Goal: Task Accomplishment & Management: Manage account settings

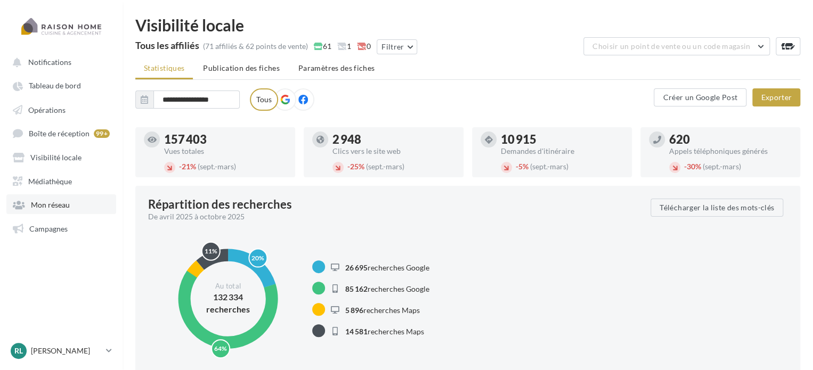
click at [57, 206] on span "Mon réseau" at bounding box center [50, 204] width 39 height 9
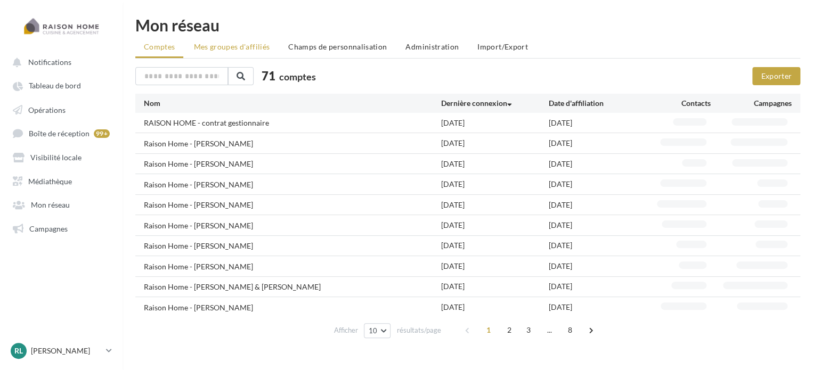
click at [233, 49] on span "Mes groupes d'affiliés" at bounding box center [231, 46] width 76 height 9
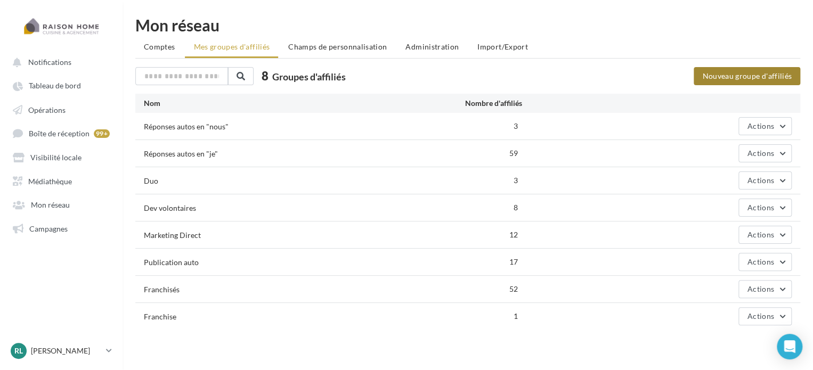
click at [617, 76] on button "Nouveau groupe d'affiliés" at bounding box center [747, 76] width 107 height 18
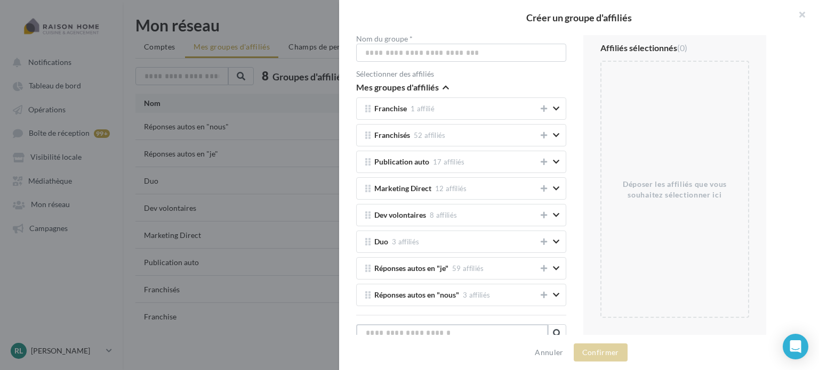
click at [433, 300] on input "text" at bounding box center [452, 334] width 192 height 18
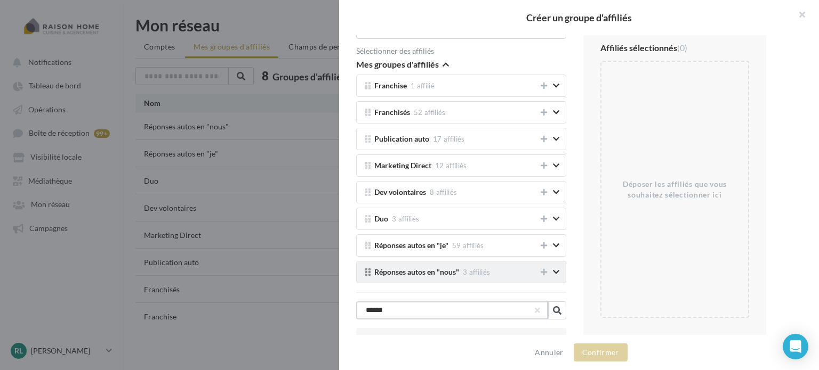
scroll to position [35, 0]
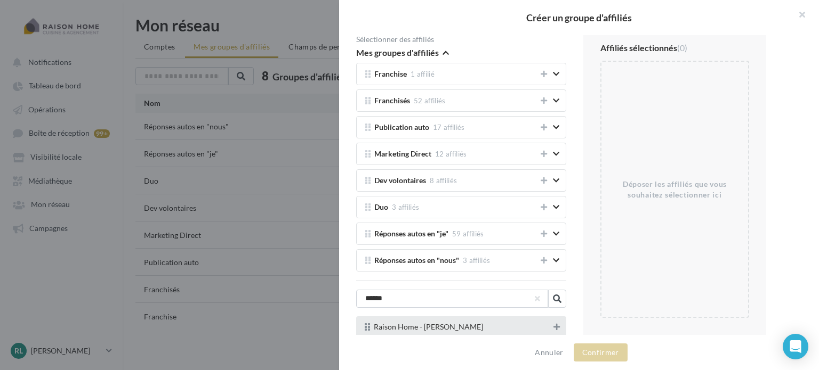
click at [553, 300] on icon at bounding box center [556, 327] width 6 height 7
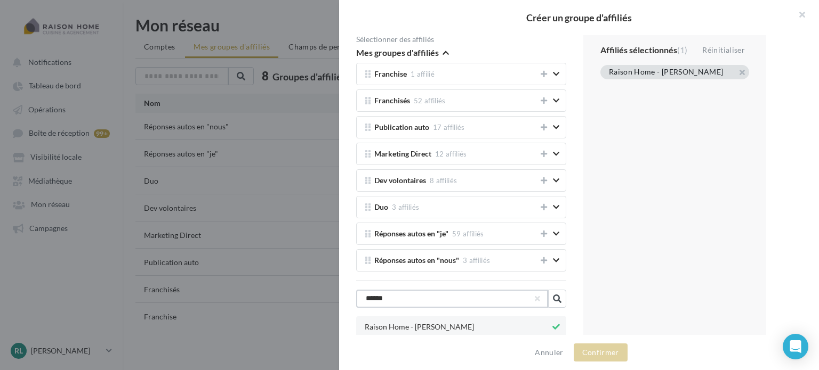
drag, startPoint x: 450, startPoint y: 296, endPoint x: 350, endPoint y: 287, distance: 100.6
click at [350, 287] on div "Nom du groupe * Sélectionner des affiliés Mes groupes d'affiliés Franchise 1 af…" at bounding box center [460, 151] width 227 height 300
click at [551, 300] on button at bounding box center [556, 327] width 11 height 13
drag, startPoint x: 421, startPoint y: 299, endPoint x: 359, endPoint y: 290, distance: 62.4
click at [359, 290] on input "********" at bounding box center [452, 299] width 192 height 18
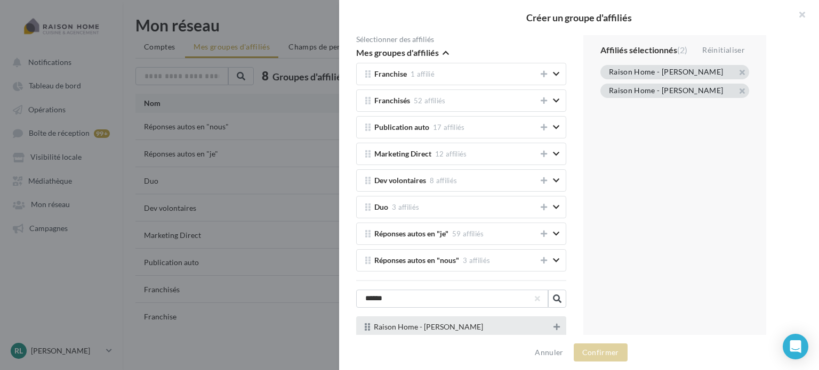
click at [553, 300] on icon at bounding box center [556, 327] width 6 height 7
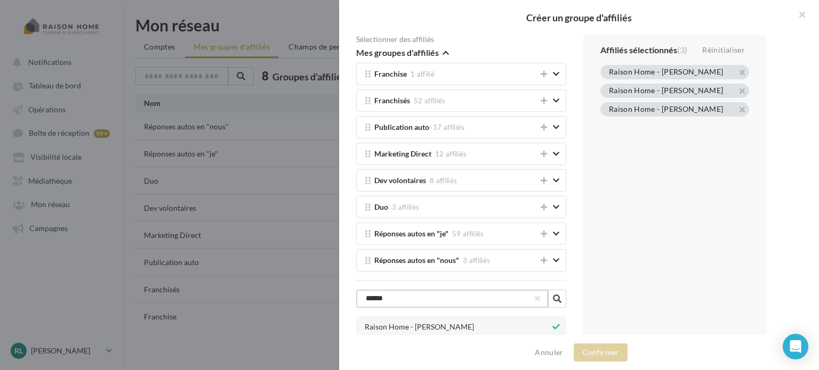
drag, startPoint x: 454, startPoint y: 303, endPoint x: 329, endPoint y: 285, distance: 126.5
click at [329, 285] on div "Créer un groupe d'affiliés Nom du groupe * Sélectionner des affiliés Mes groupe…" at bounding box center [409, 185] width 819 height 370
click at [553, 300] on icon at bounding box center [556, 327] width 6 height 7
drag, startPoint x: 399, startPoint y: 289, endPoint x: 356, endPoint y: 289, distance: 42.6
click at [356, 290] on input "******" at bounding box center [452, 299] width 192 height 18
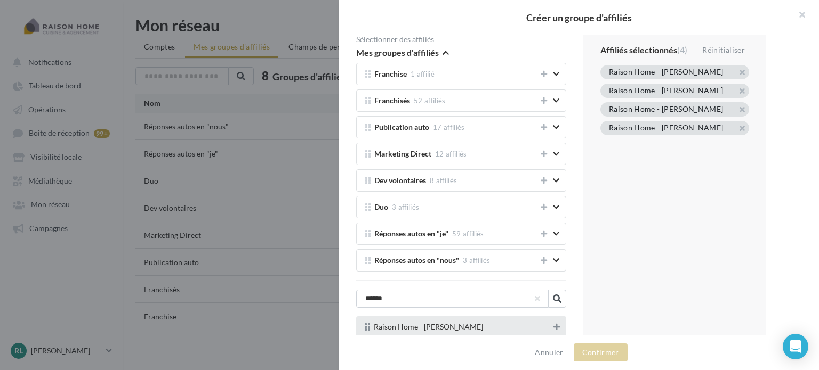
click at [551, 300] on button at bounding box center [556, 327] width 11 height 13
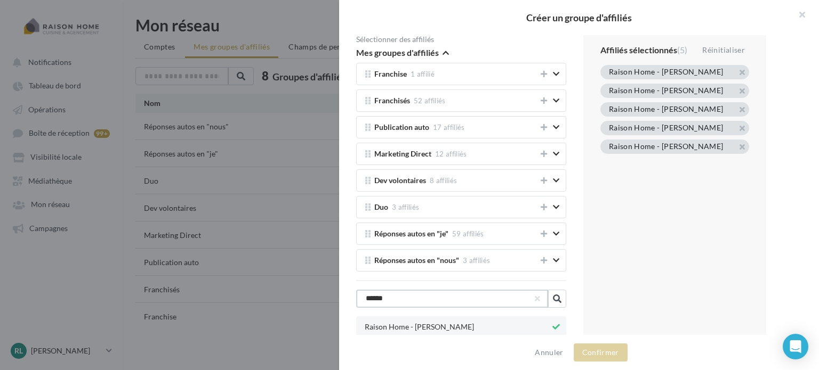
drag, startPoint x: 423, startPoint y: 300, endPoint x: 341, endPoint y: 292, distance: 82.4
click at [341, 292] on div "Nom du groupe * Sélectionner des affiliés Mes groupes d'affiliés Franchise 1 af…" at bounding box center [461, 185] width 244 height 300
drag, startPoint x: 408, startPoint y: 293, endPoint x: 341, endPoint y: 285, distance: 67.6
click at [341, 285] on div "Nom du groupe * Sélectionner des affiliés Mes groupes d'affiliés Franchise 1 af…" at bounding box center [461, 185] width 244 height 300
type input "********"
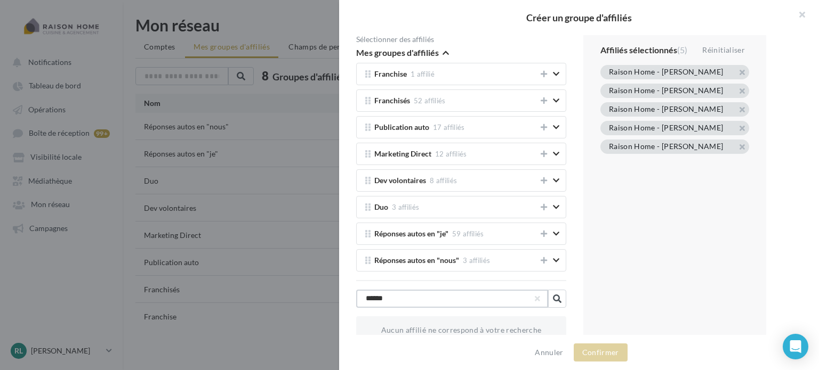
type input "*******"
click at [452, 296] on input "text" at bounding box center [452, 299] width 192 height 18
type input "*****"
click at [552, 300] on button at bounding box center [556, 327] width 11 height 13
click at [617, 279] on div "Affiliés sélectionnés (6) Réinitialiser Raison Home - [PERSON_NAME] Raison Home…" at bounding box center [674, 185] width 183 height 300
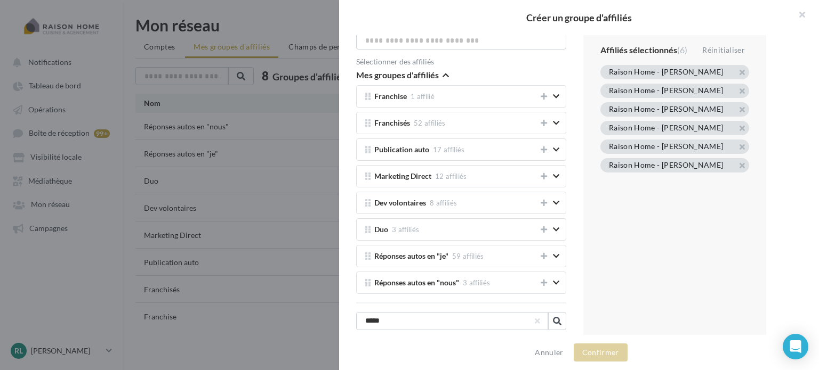
scroll to position [0, 0]
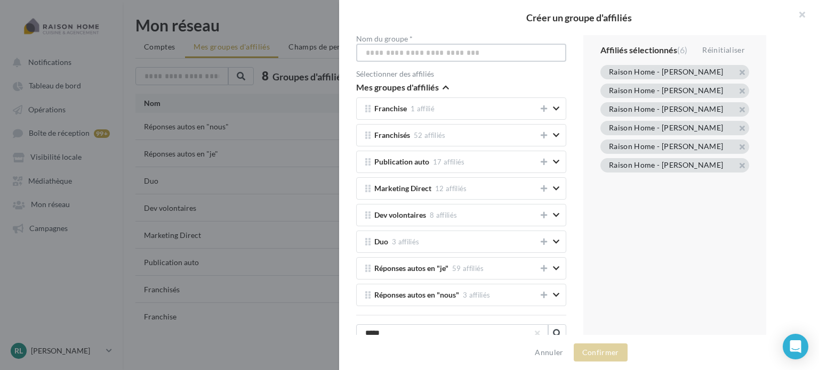
click at [431, 50] on input "Nom du groupe *" at bounding box center [461, 53] width 210 height 18
type input "**********"
click at [607, 300] on button "Confirmer" at bounding box center [600, 353] width 54 height 18
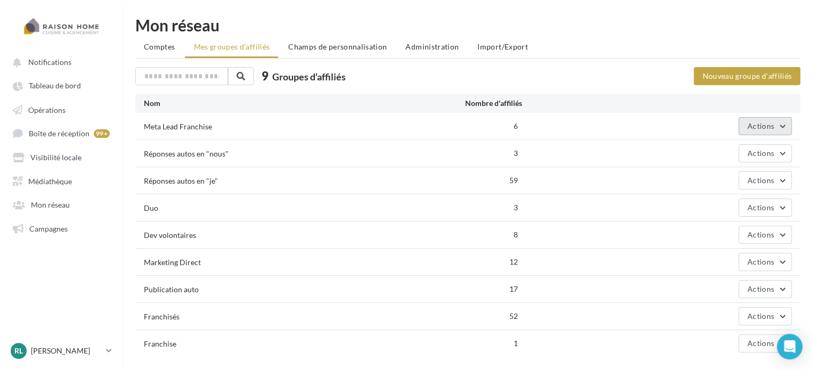
click at [617, 127] on button "Actions" at bounding box center [765, 126] width 53 height 18
click at [617, 151] on button "Editer" at bounding box center [738, 152] width 107 height 28
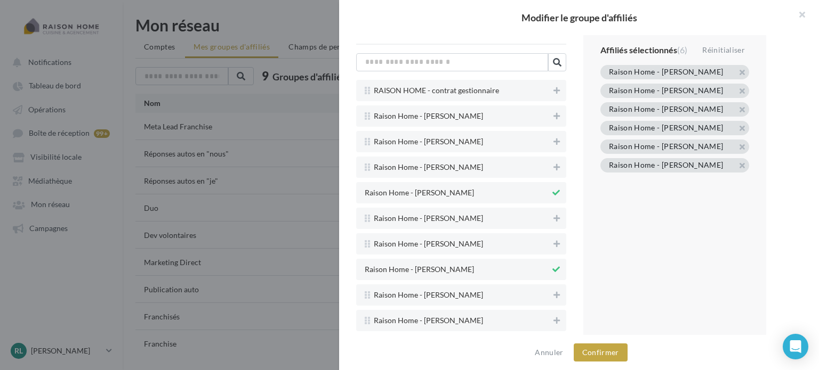
scroll to position [107, 0]
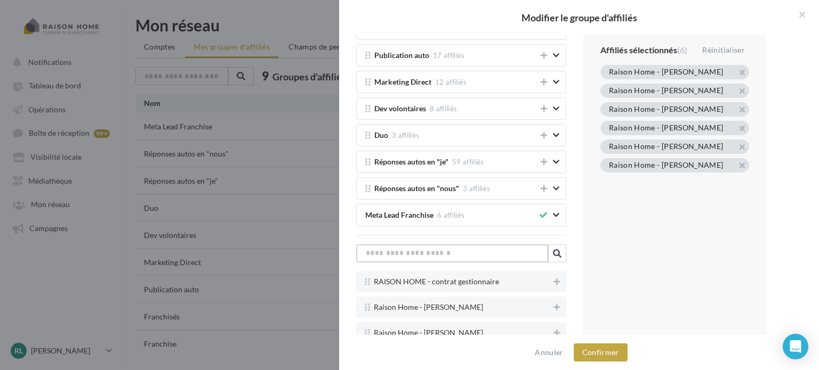
click at [441, 245] on input "text" at bounding box center [452, 254] width 192 height 18
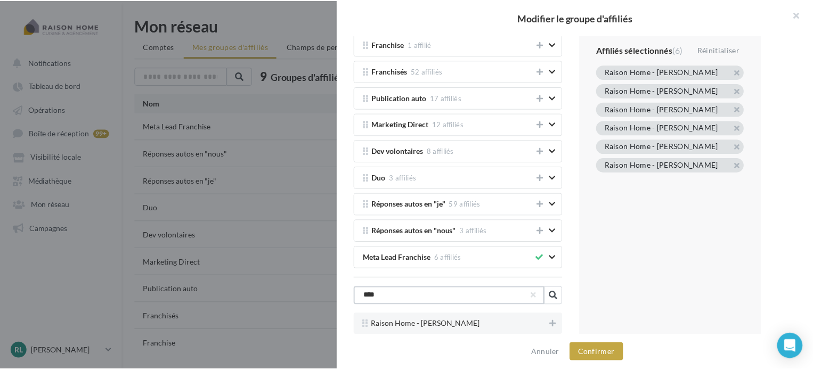
scroll to position [61, 0]
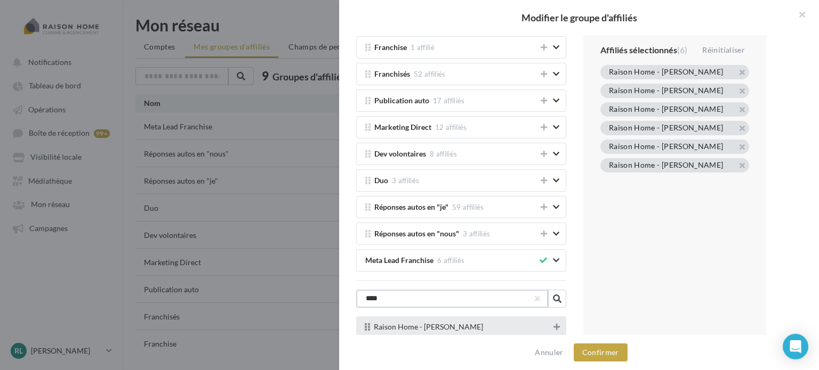
type input "****"
click at [553, 300] on icon at bounding box center [556, 327] width 6 height 7
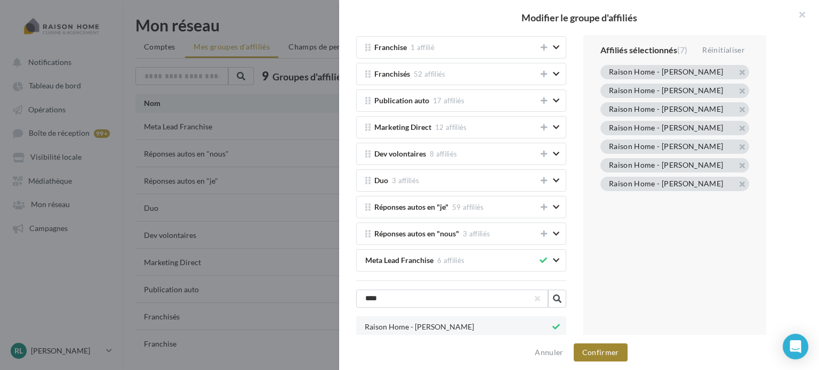
click at [611, 300] on button "Confirmer" at bounding box center [600, 353] width 54 height 18
